Goal: Task Accomplishment & Management: Use online tool/utility

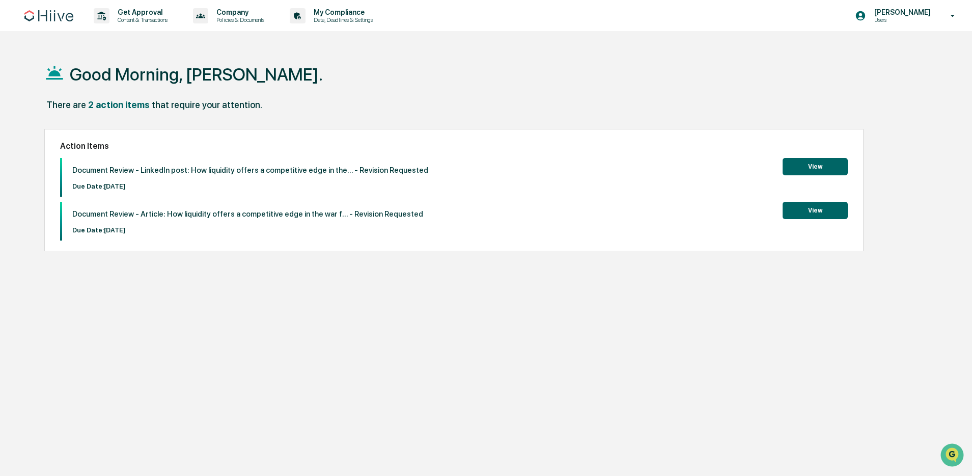
click at [812, 215] on button "View" at bounding box center [815, 210] width 65 height 17
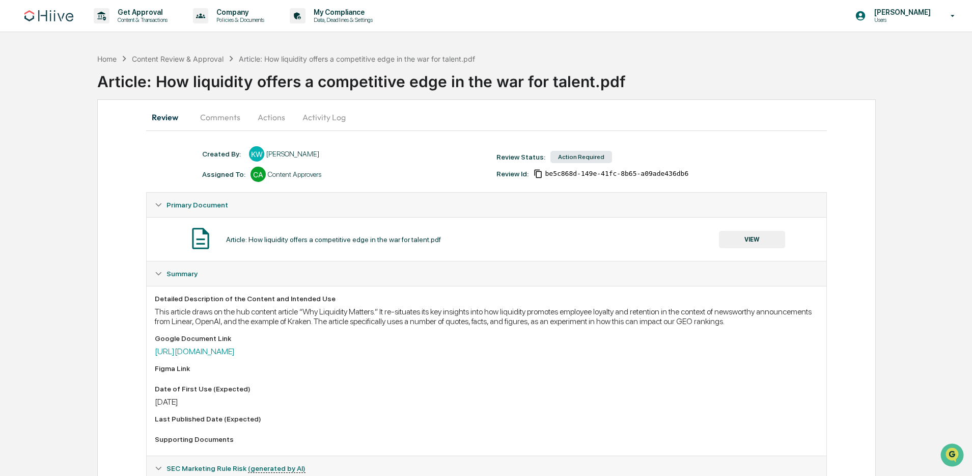
click at [265, 118] on button "Actions" at bounding box center [272, 117] width 46 height 24
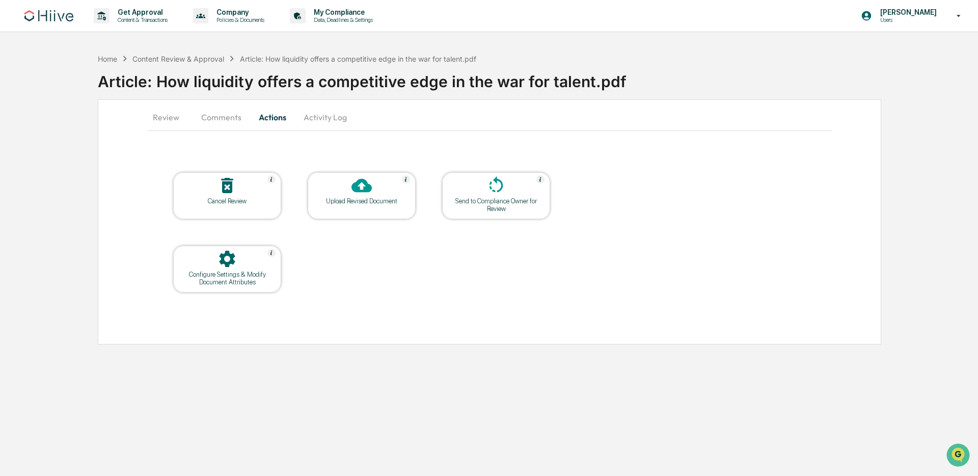
click at [349, 195] on div at bounding box center [362, 186] width 102 height 22
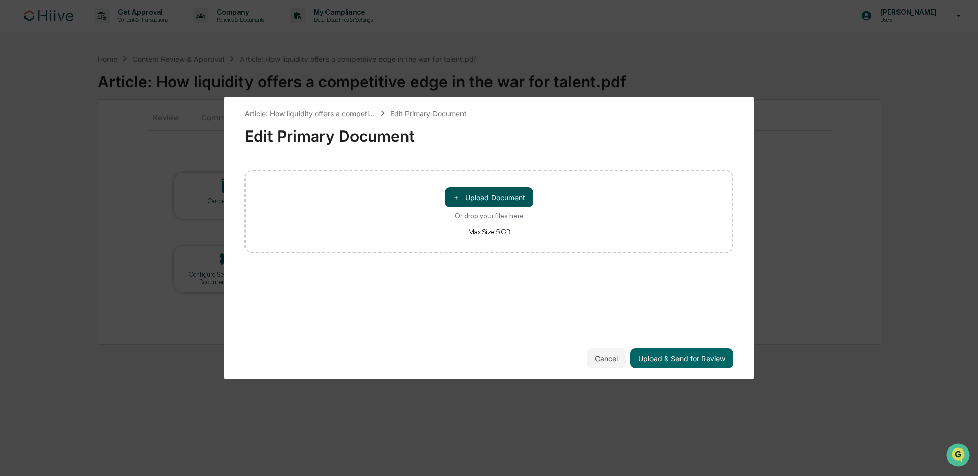
click at [487, 201] on button "＋ Upload Document" at bounding box center [489, 197] width 89 height 20
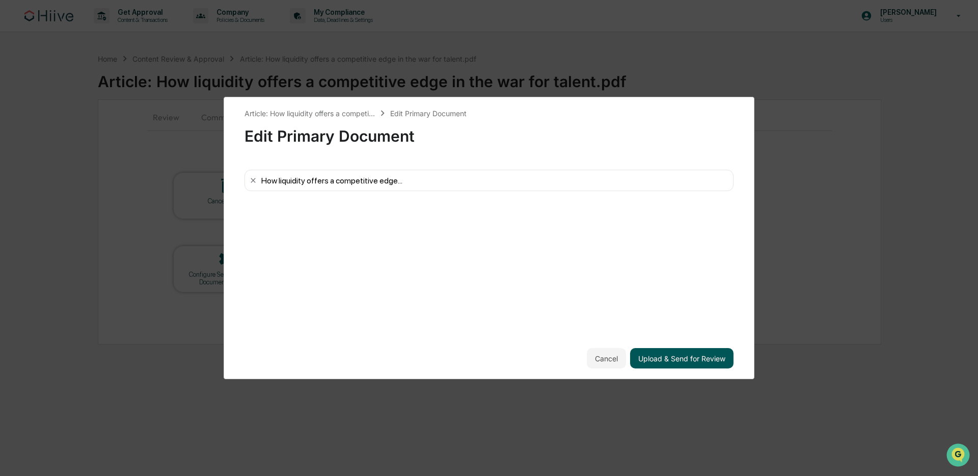
click at [684, 356] on button "Upload & Send for Review" at bounding box center [681, 358] width 103 height 20
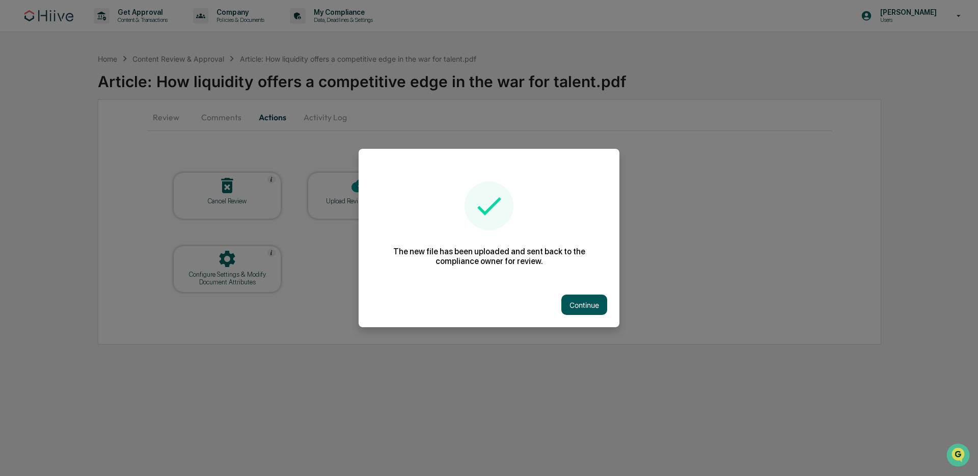
click at [573, 309] on button "Continue" at bounding box center [584, 304] width 46 height 20
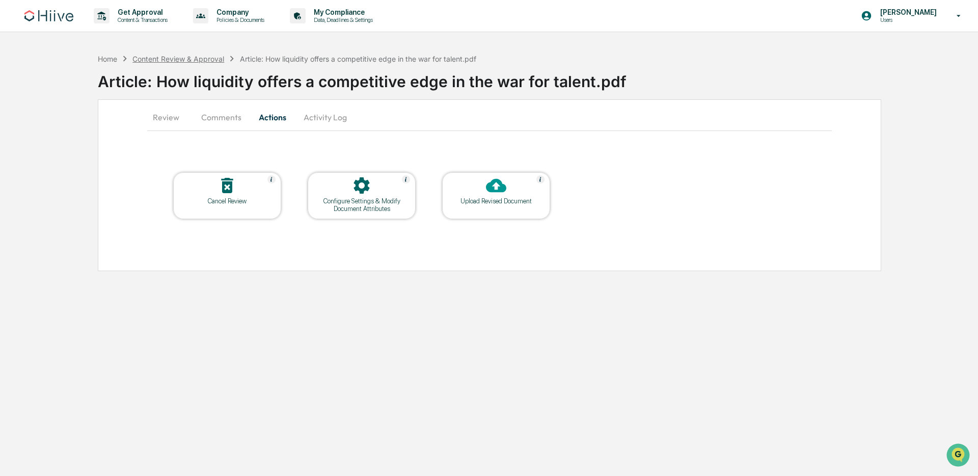
click at [202, 57] on div "Content Review & Approval" at bounding box center [178, 58] width 92 height 9
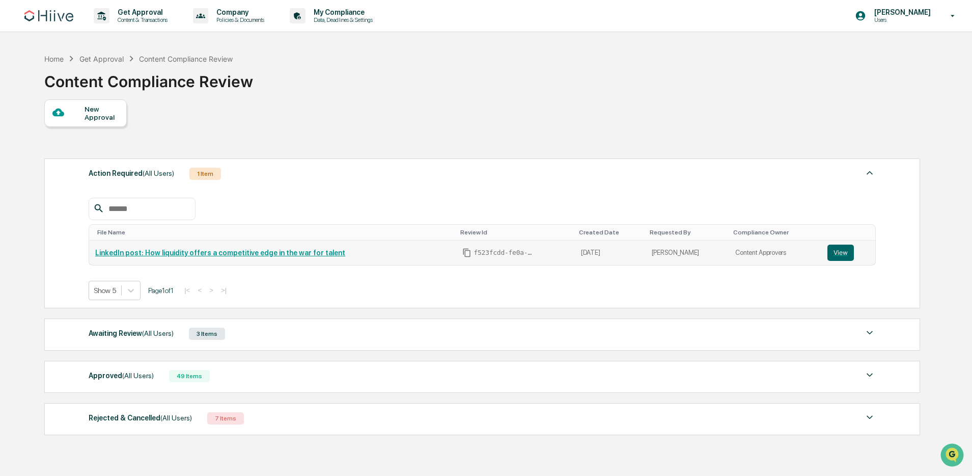
click at [320, 255] on link "LinkedIn post: How liquidity offers a competitive edge in the war for talent" at bounding box center [220, 253] width 250 height 8
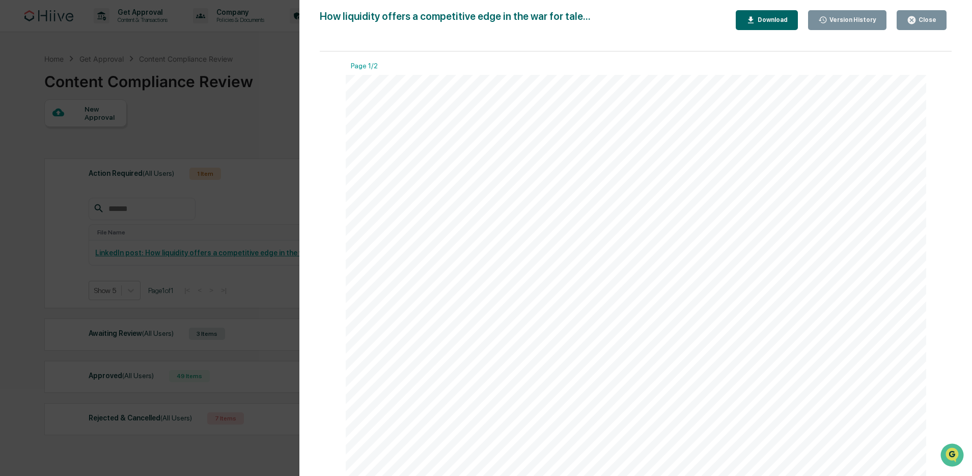
click at [209, 126] on div "Version History 09/04/2025, 06:14 PM Kate Wilson How liquidity offers a competi…" at bounding box center [486, 238] width 972 height 476
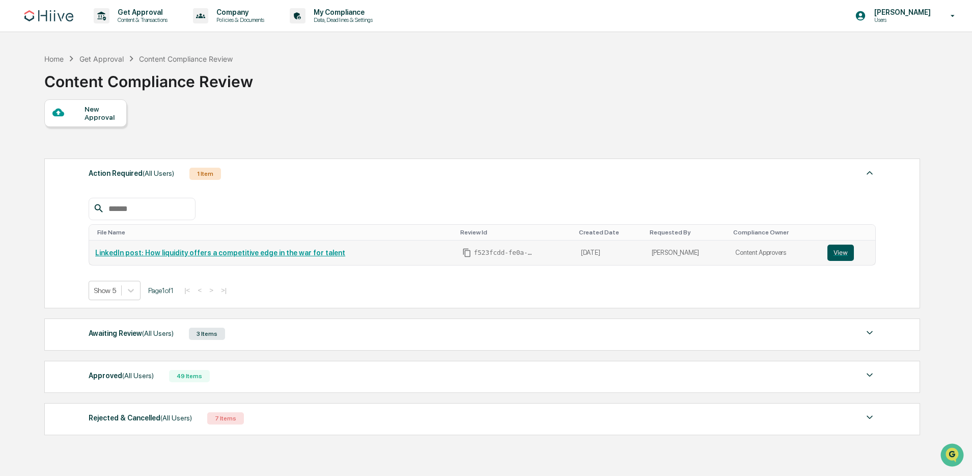
click at [833, 255] on button "View" at bounding box center [841, 252] width 26 height 16
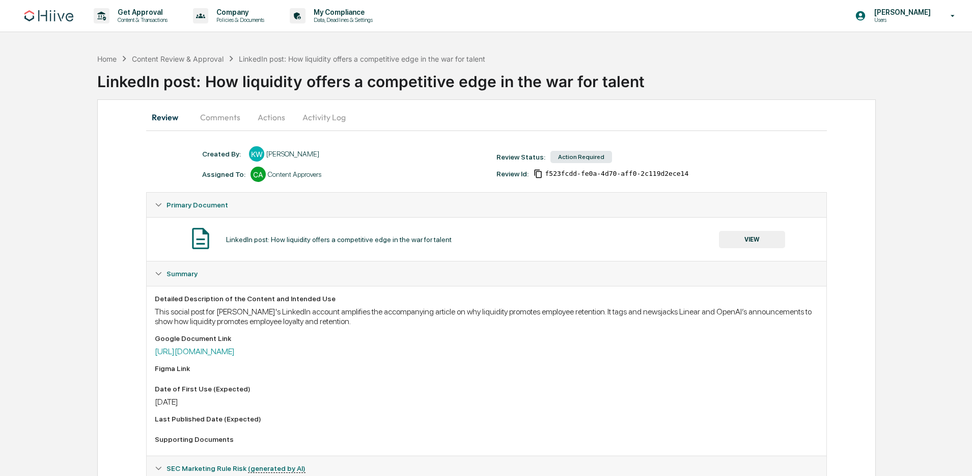
click at [267, 113] on button "Actions" at bounding box center [272, 117] width 46 height 24
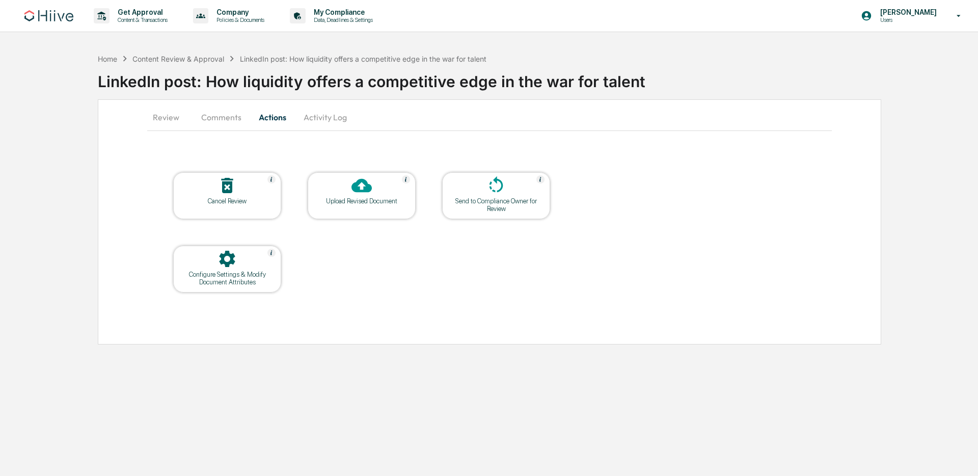
click at [375, 198] on div "Upload Revised Document" at bounding box center [362, 201] width 92 height 8
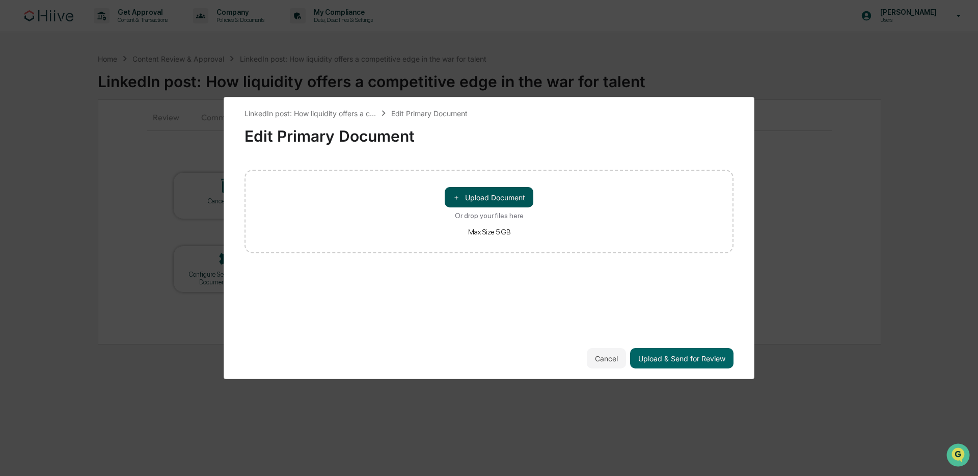
click at [489, 201] on button "＋ Upload Document" at bounding box center [489, 197] width 89 height 20
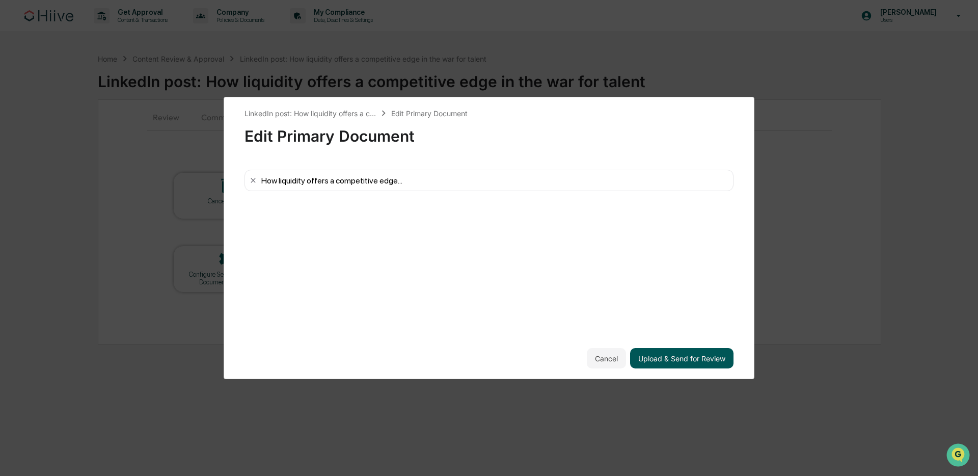
click at [676, 354] on button "Upload & Send for Review" at bounding box center [681, 358] width 103 height 20
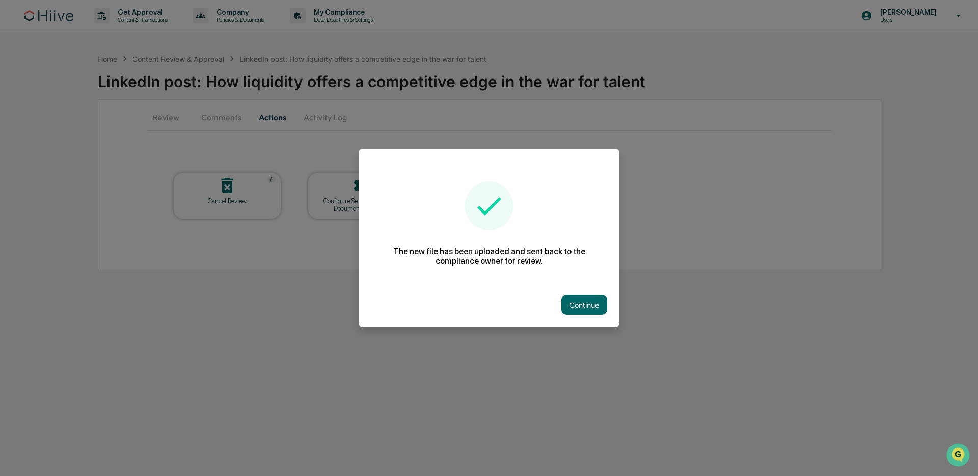
click at [128, 223] on div at bounding box center [489, 238] width 978 height 476
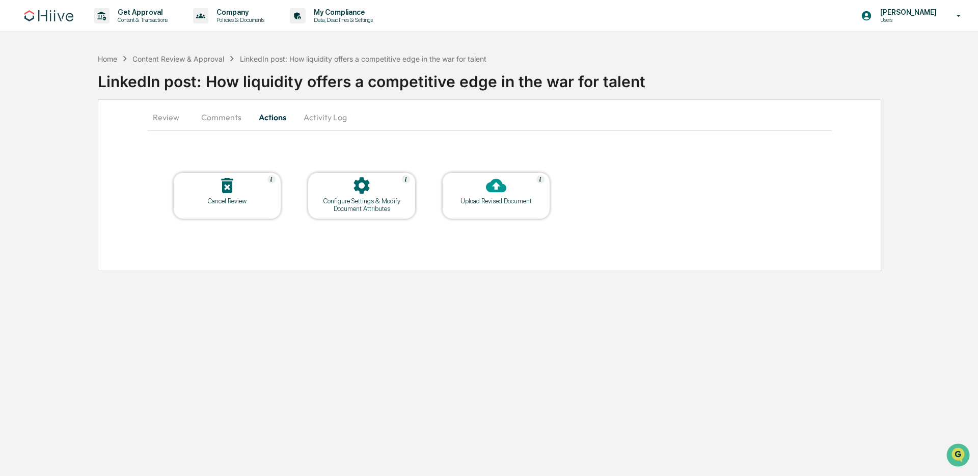
click at [73, 17] on img at bounding box center [48, 15] width 49 height 11
